Goal: Information Seeking & Learning: Learn about a topic

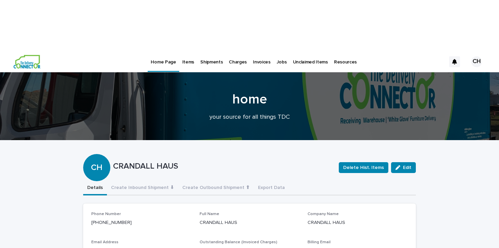
click at [276, 51] on p "Jobs" at bounding box center [281, 58] width 10 height 14
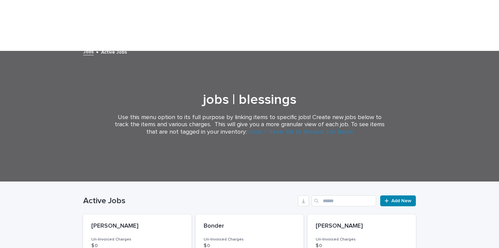
scroll to position [59, 0]
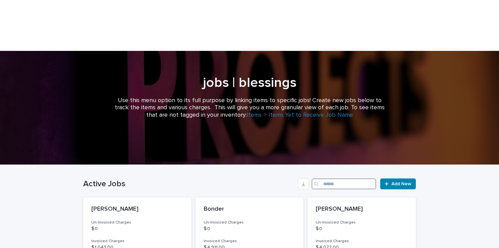
click at [339, 178] on input "Search" at bounding box center [343, 183] width 64 height 11
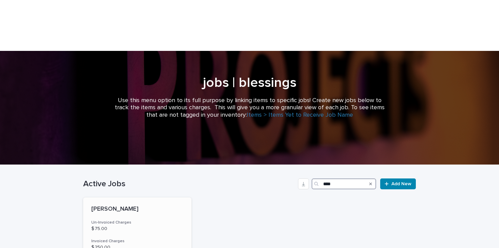
type input "****"
click at [109, 206] on p "[PERSON_NAME]" at bounding box center [137, 209] width 92 height 7
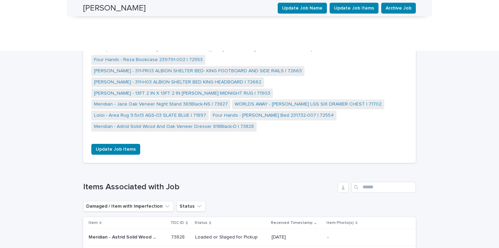
scroll to position [579, 0]
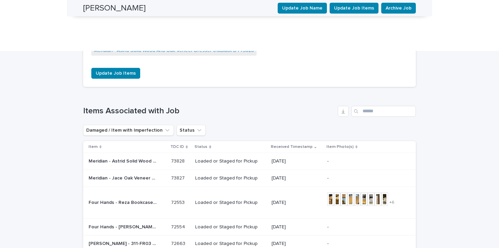
click at [134, 156] on div "Meridian - Astrid Solid Wood And Oak Veneer Dresser 818Black-D | 73828 Meridian…" at bounding box center [127, 161] width 77 height 11
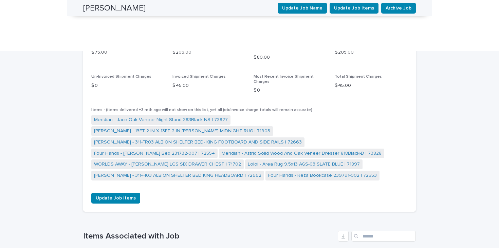
scroll to position [573, 0]
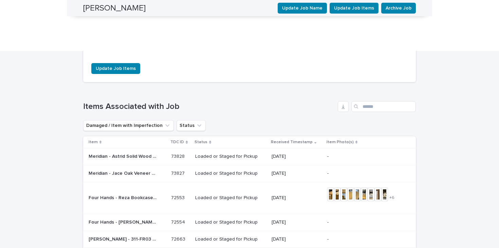
click at [140, 169] on p "Meridian - Jace Oak Veneer Night Stand 383Black-NS | 73827" at bounding box center [123, 172] width 69 height 7
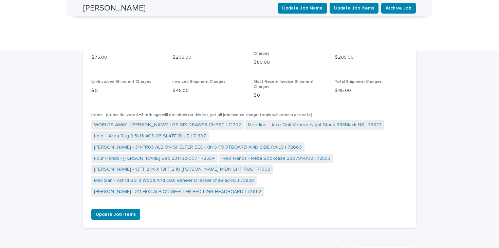
scroll to position [546, 0]
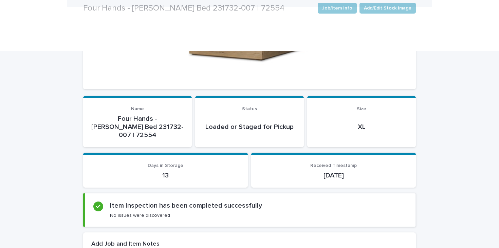
scroll to position [180, 0]
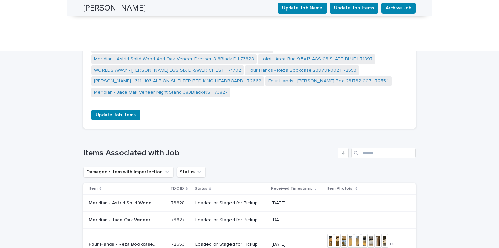
scroll to position [526, 0]
